Goal: Check status: Check status

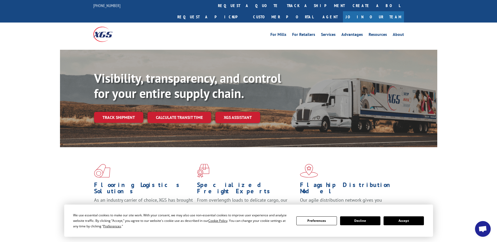
click at [125, 112] on link "Track shipment" at bounding box center [118, 117] width 49 height 11
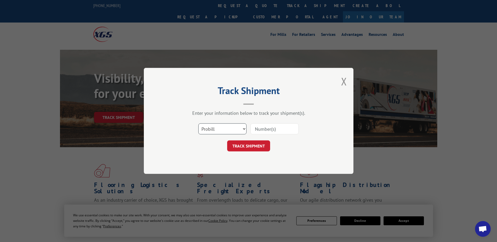
click at [240, 131] on select "Select category... Probill BOL PO" at bounding box center [222, 129] width 48 height 11
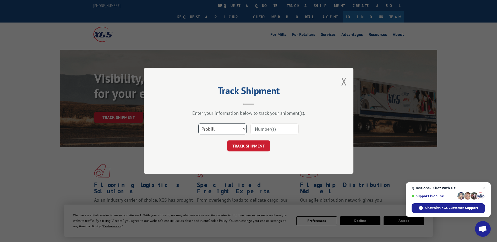
select select "bol"
click at [198, 124] on select "Select category... Probill BOL PO" at bounding box center [222, 129] width 48 height 11
click at [269, 128] on input at bounding box center [274, 129] width 48 height 11
paste input "2864287"
type input "2864287"
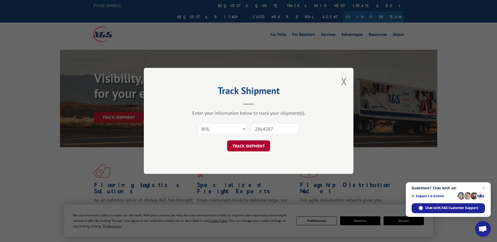
click at [246, 146] on button "TRACK SHIPMENT" at bounding box center [248, 146] width 43 height 11
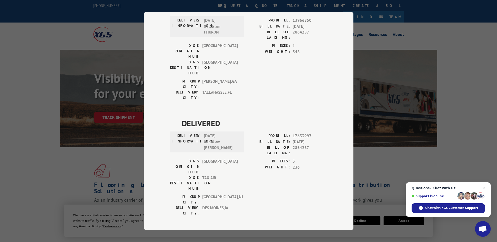
scroll to position [79, 0]
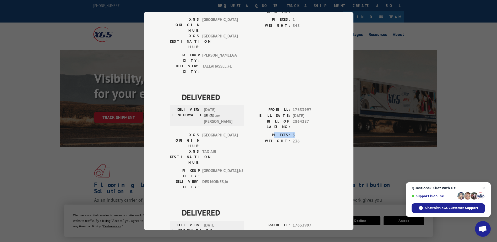
drag, startPoint x: 278, startPoint y: 102, endPoint x: 293, endPoint y: 100, distance: 15.0
click at [293, 132] on div "PIECES: 3" at bounding box center [288, 135] width 79 height 6
